Goal: Transaction & Acquisition: Purchase product/service

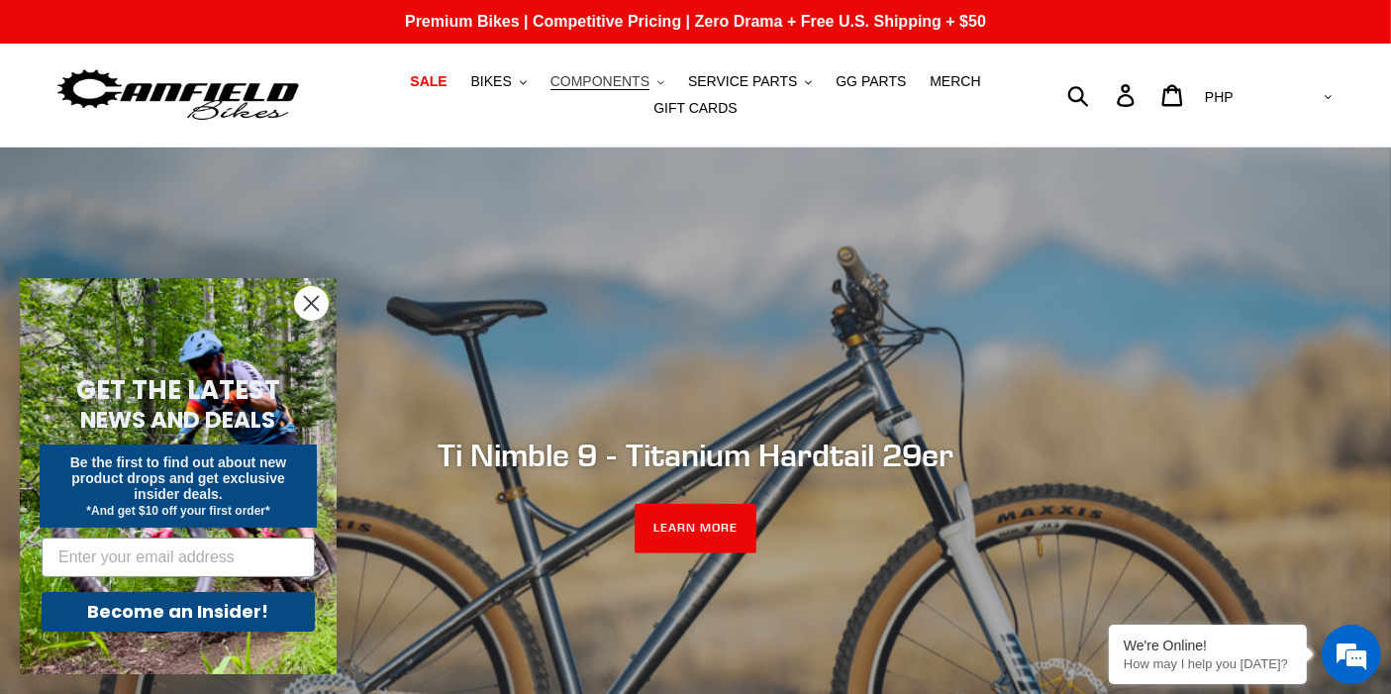
click at [566, 86] on span "COMPONENTS" at bounding box center [599, 81] width 99 height 17
click at [579, 86] on span "COMPONENTS" at bounding box center [599, 81] width 99 height 17
click at [471, 90] on span "BIKES" at bounding box center [491, 81] width 41 height 17
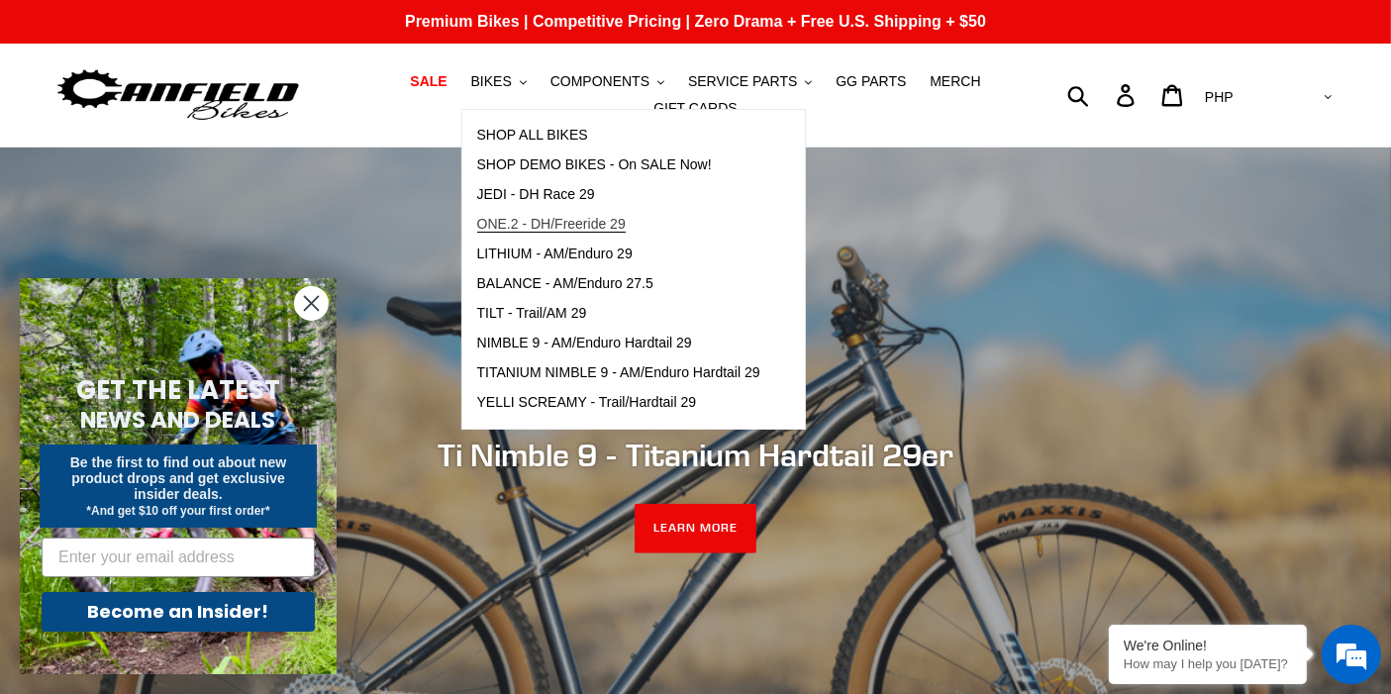
click at [487, 229] on span "ONE.2 - DH/Freeride 29" at bounding box center [551, 224] width 148 height 17
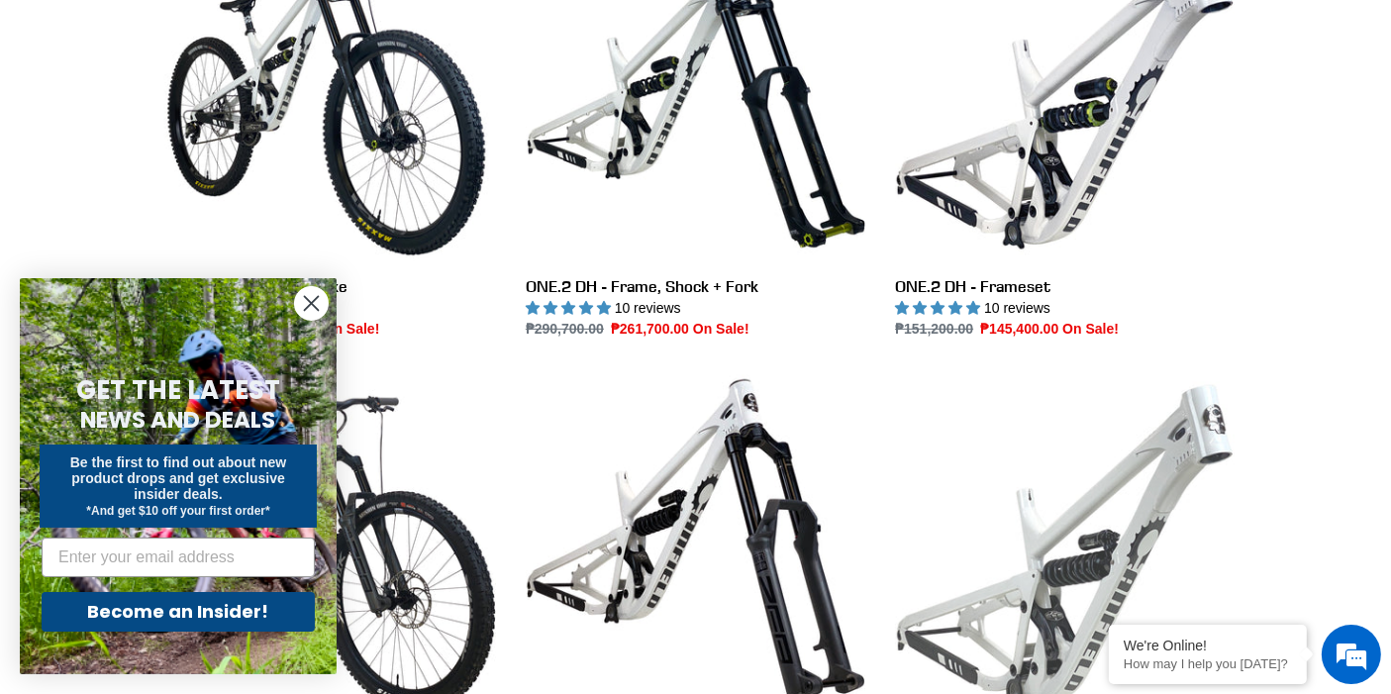
scroll to position [769, 0]
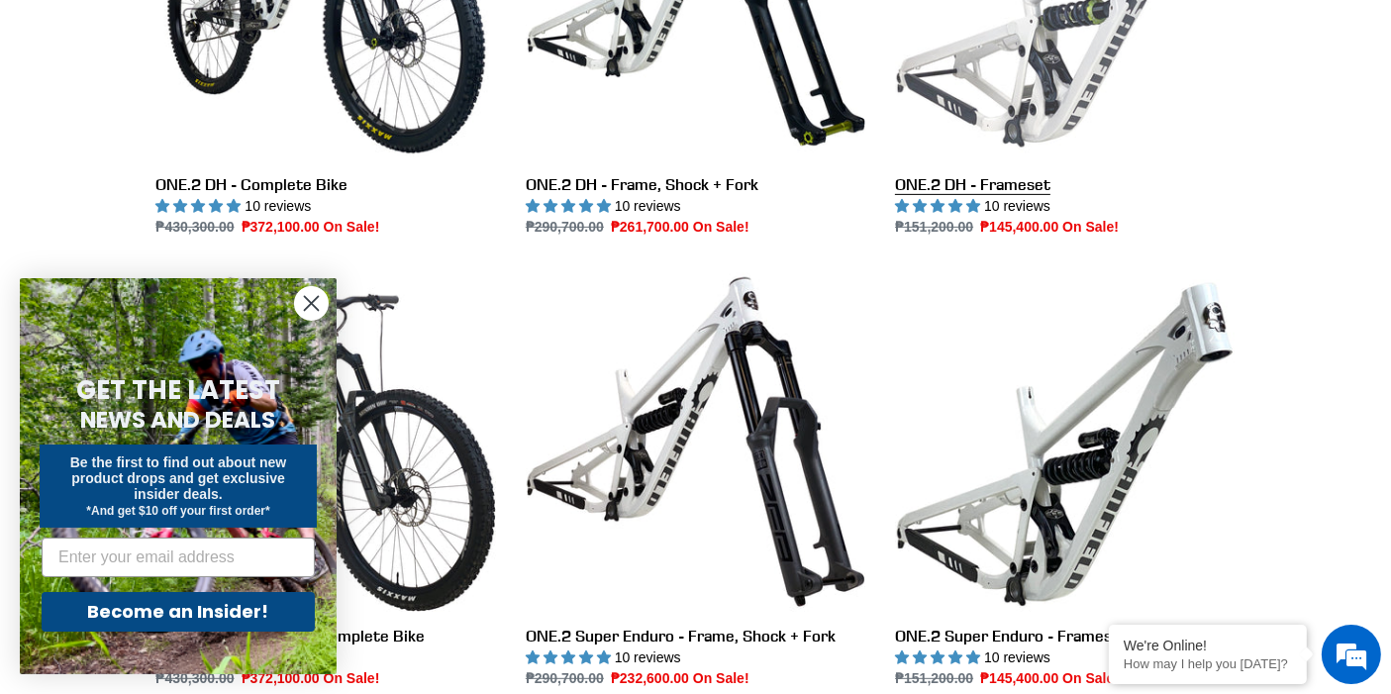
click at [1004, 127] on link "ONE.2 DH - Frameset" at bounding box center [1065, 29] width 340 height 417
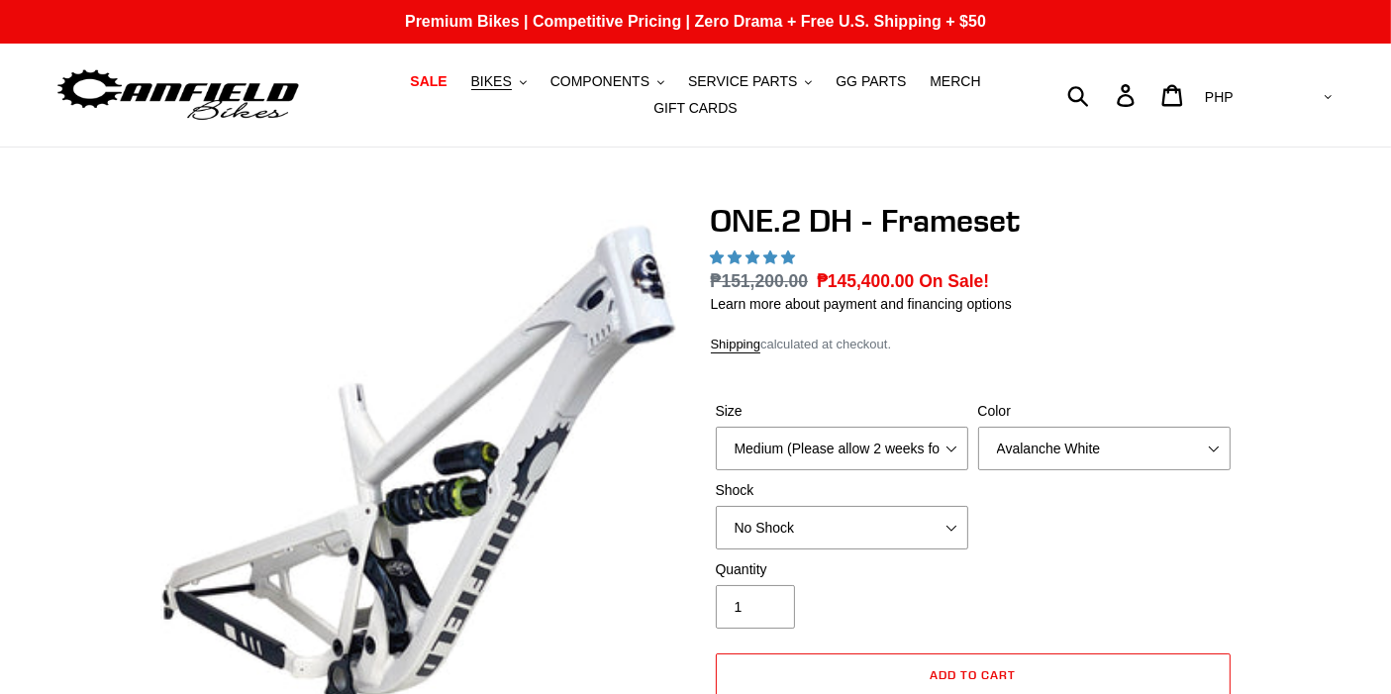
select select "highest-rating"
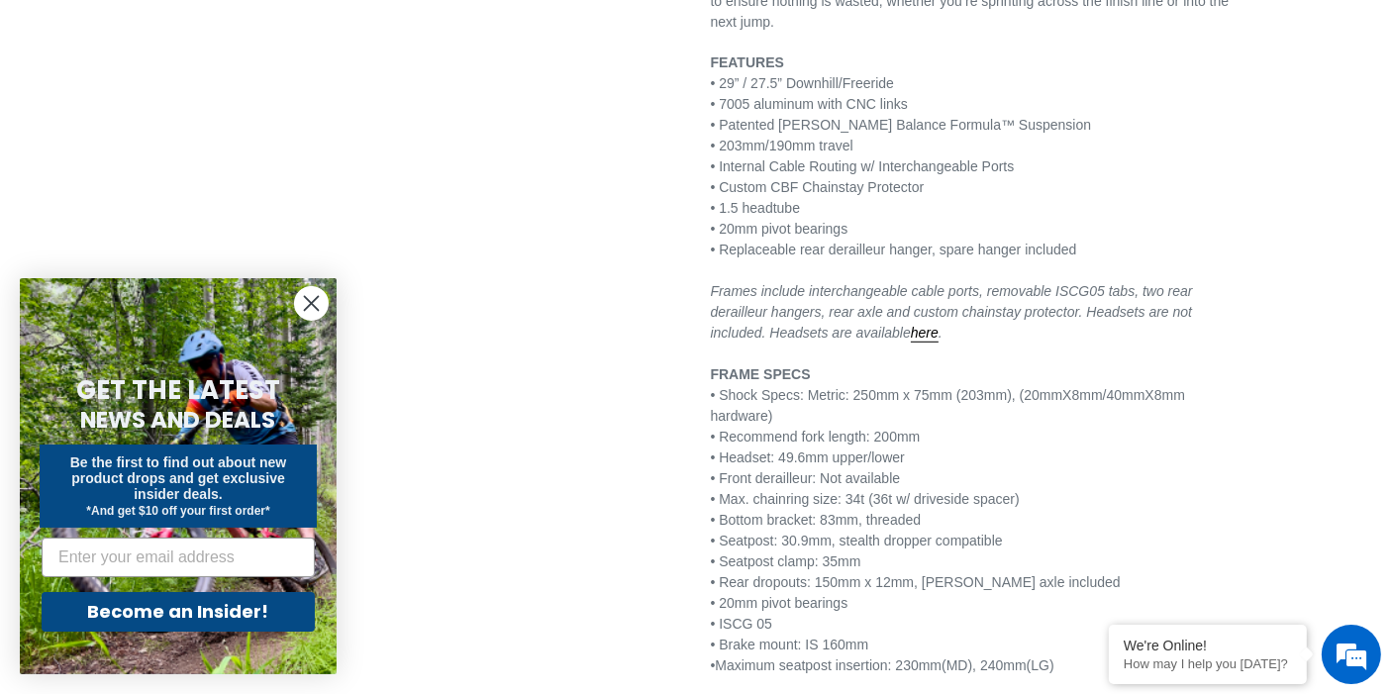
scroll to position [1210, 0]
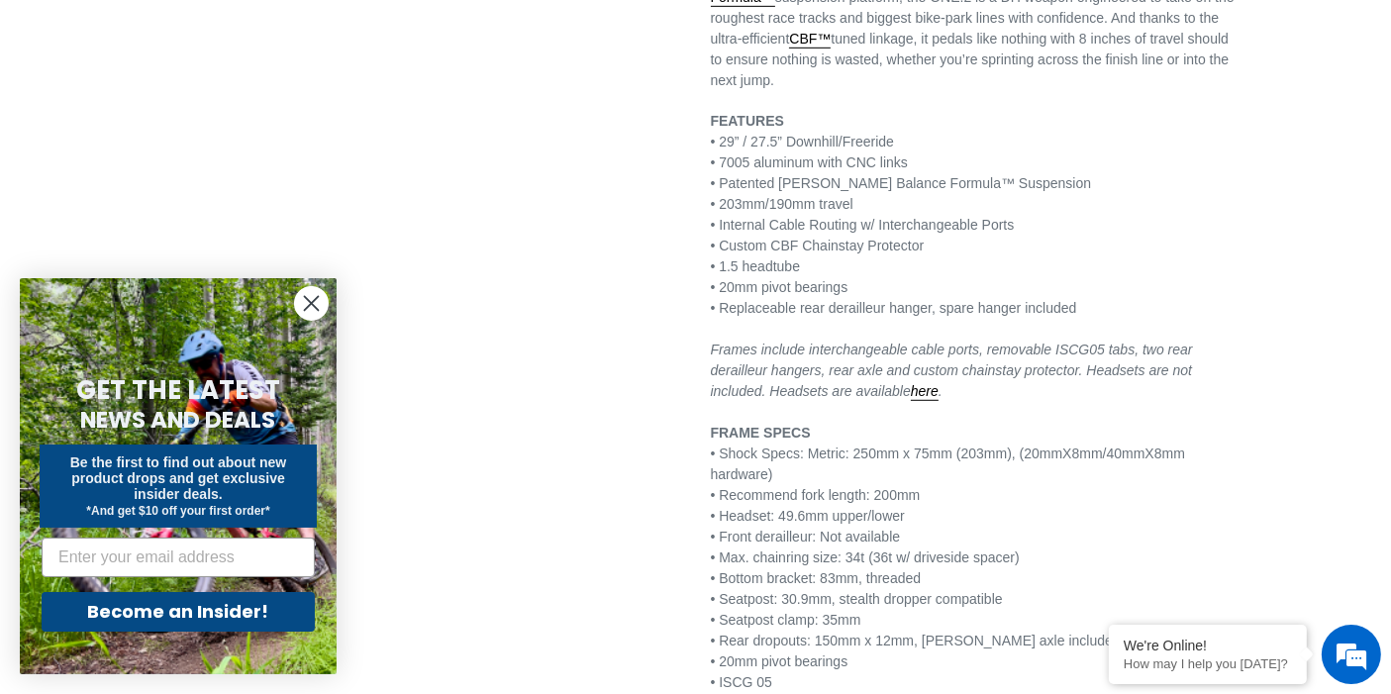
click at [1167, 471] on p "FEATURES • 29” / 27.5” Downhill/Freeride • 7005 aluminum with CNC links • Paten…" at bounding box center [973, 423] width 525 height 624
